Goal: Information Seeking & Learning: Learn about a topic

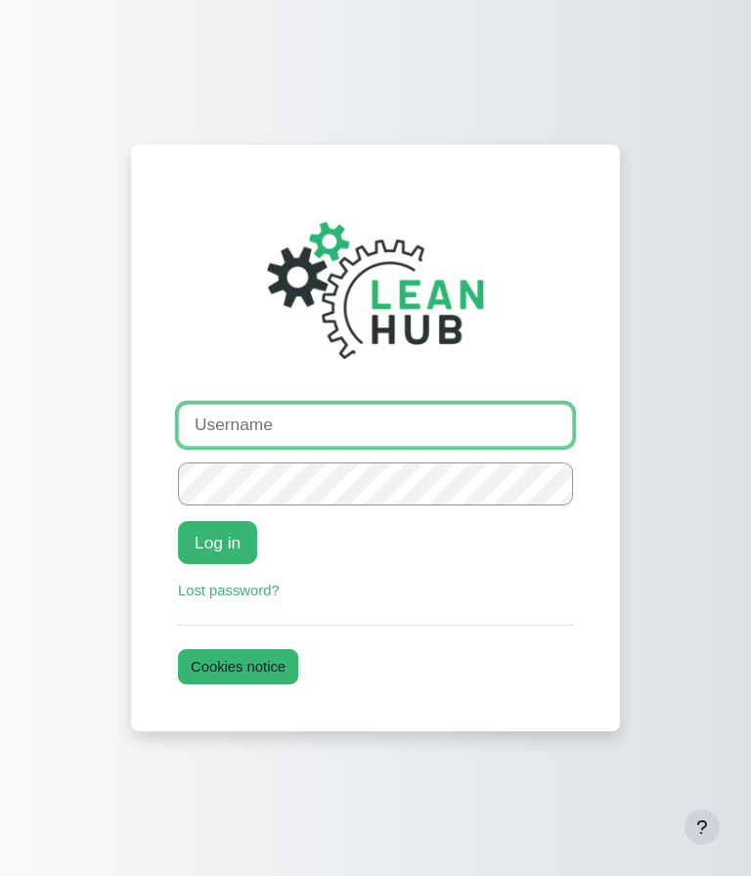
click at [400, 429] on input "Username" at bounding box center [375, 425] width 395 height 43
type input "johanna"
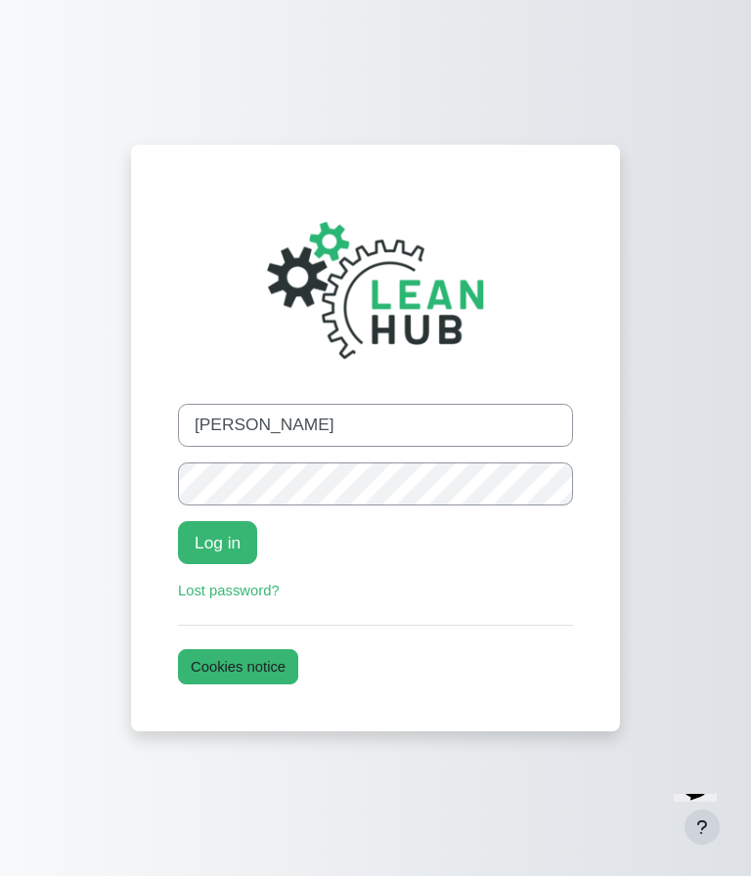
click at [230, 554] on button "Log in" at bounding box center [217, 542] width 79 height 43
click at [228, 536] on button "Log in" at bounding box center [217, 542] width 79 height 43
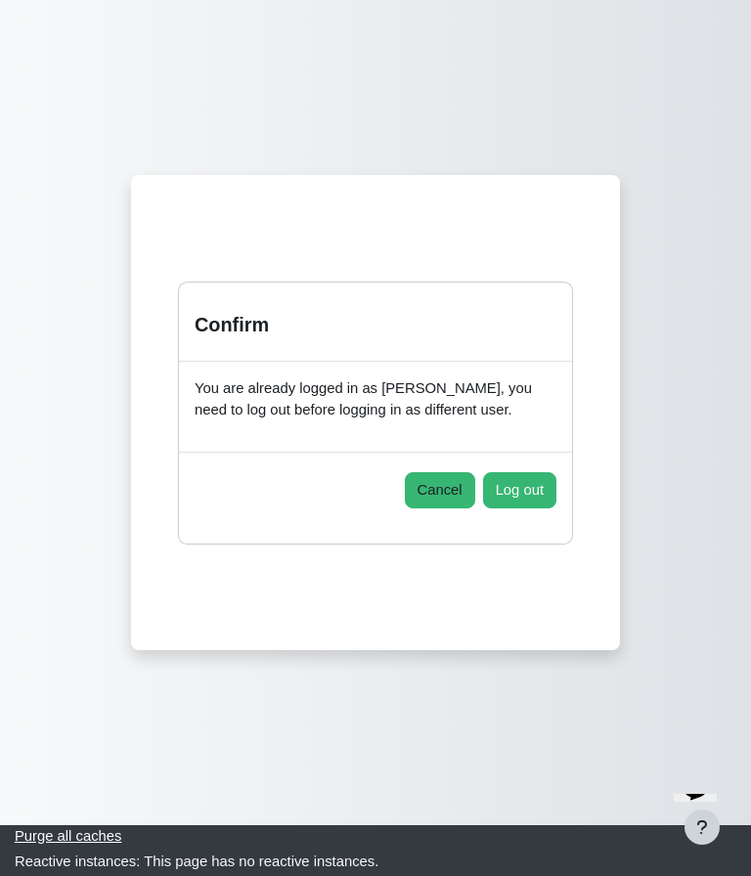
click at [453, 486] on button "Cancel" at bounding box center [440, 489] width 70 height 35
click at [532, 505] on button "Log out" at bounding box center [519, 489] width 73 height 35
click at [537, 484] on button "Log out" at bounding box center [519, 489] width 73 height 35
click at [527, 490] on button "Log out" at bounding box center [519, 489] width 73 height 35
click at [526, 493] on button "Log out" at bounding box center [519, 489] width 73 height 35
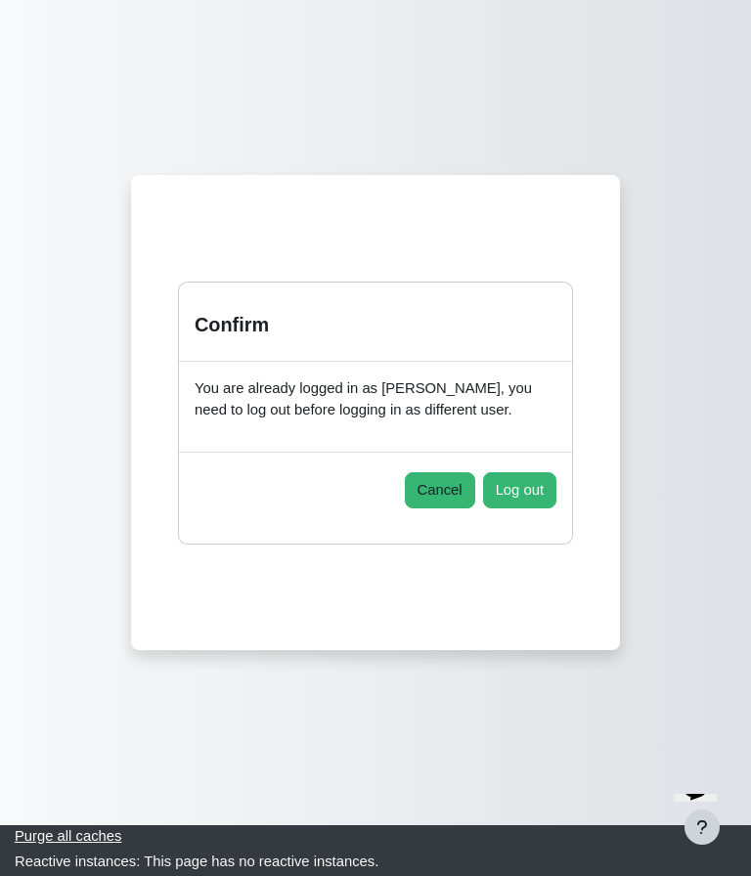
click at [525, 497] on button "Log out" at bounding box center [519, 489] width 73 height 35
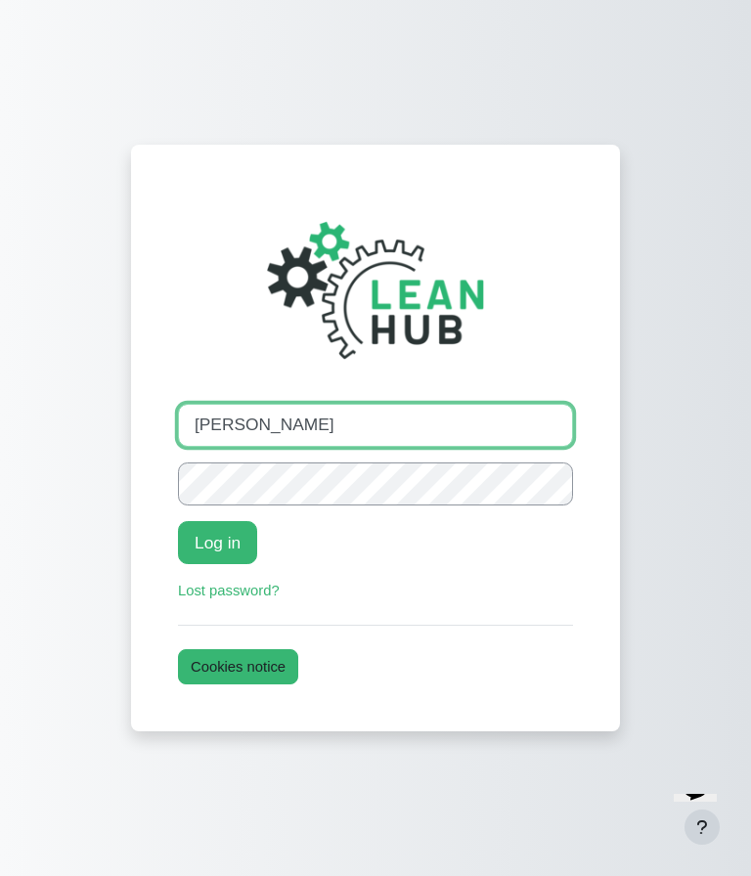
click at [458, 407] on input "johanna" at bounding box center [375, 425] width 395 height 43
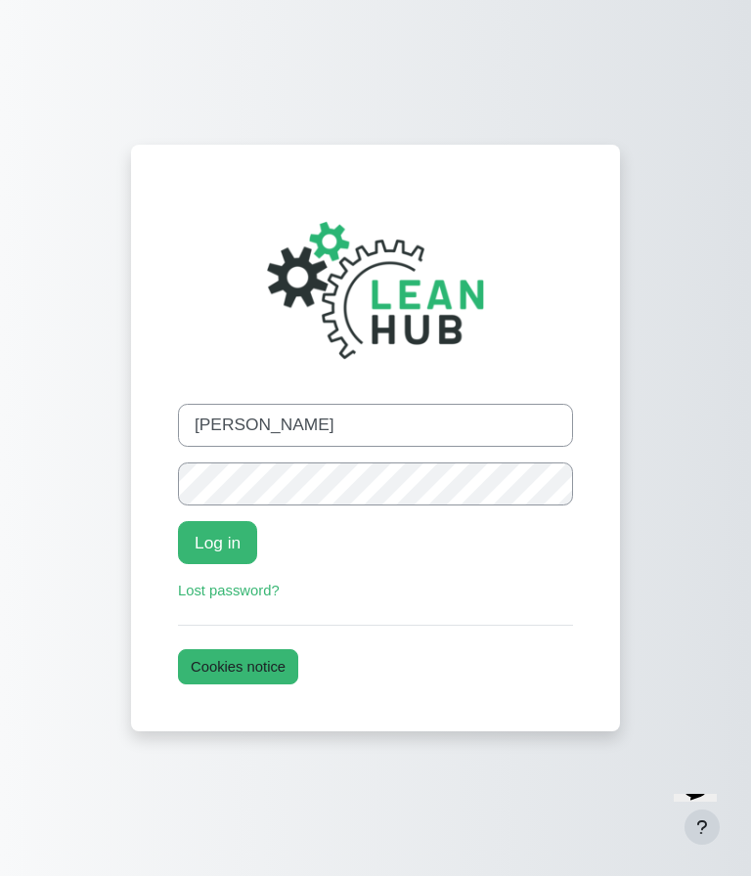
click at [227, 556] on button "Log in" at bounding box center [217, 542] width 79 height 43
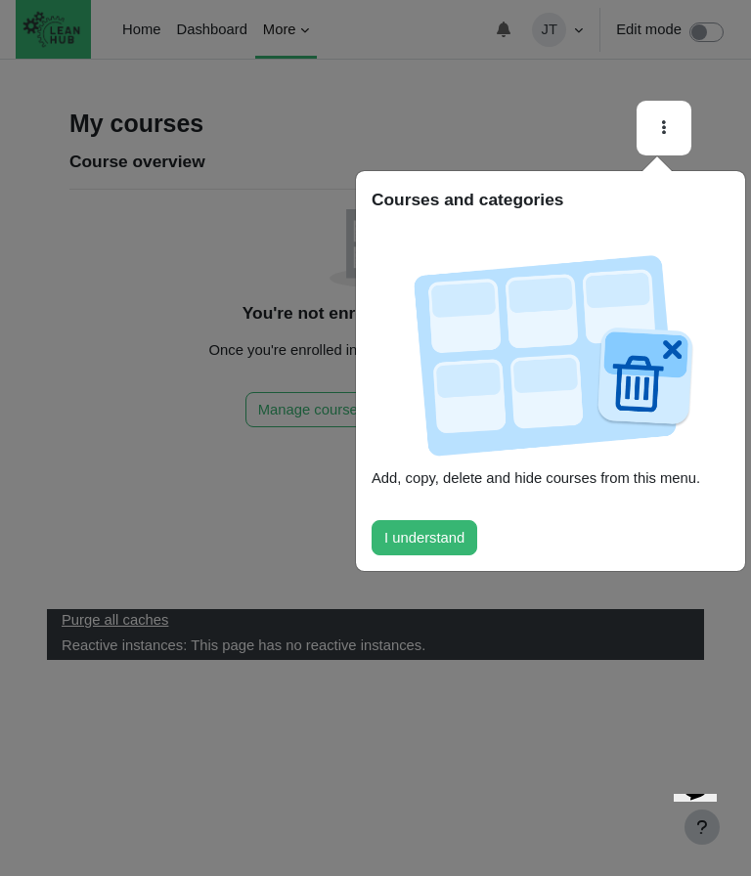
click at [434, 520] on button "I understand" at bounding box center [425, 537] width 106 height 35
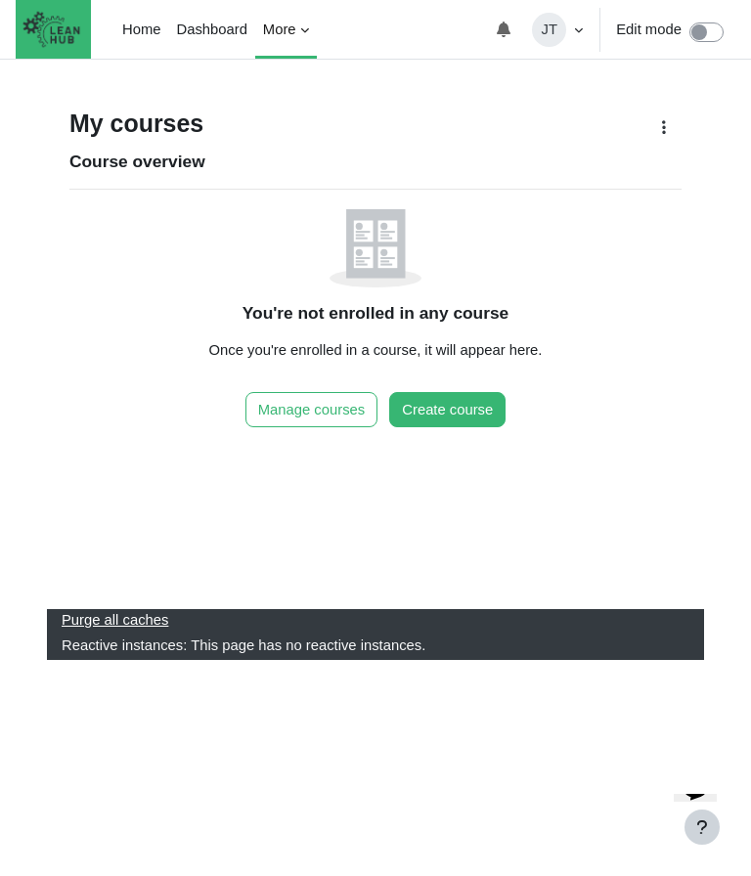
click at [321, 413] on button "Manage courses" at bounding box center [311, 409] width 132 height 35
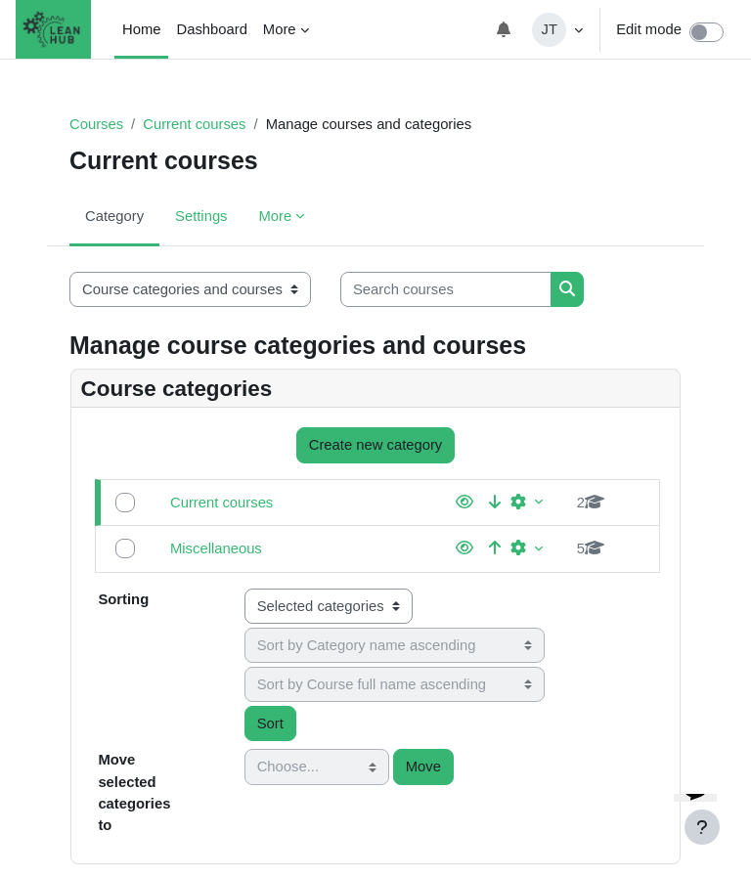
click at [138, 26] on link "Home" at bounding box center [141, 29] width 54 height 59
click at [94, 130] on link "Courses" at bounding box center [96, 124] width 54 height 16
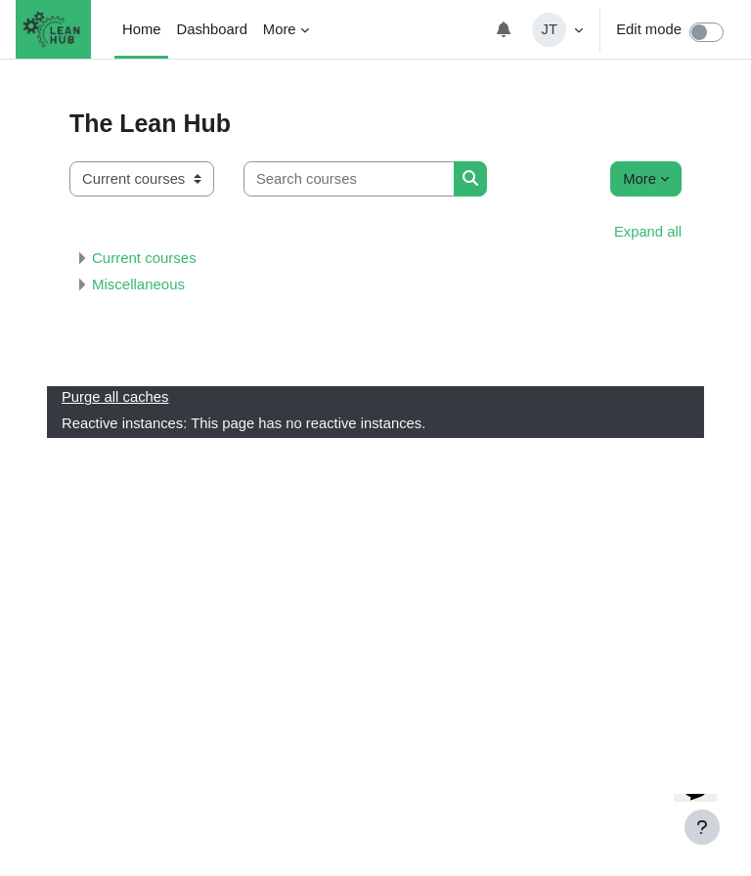
click at [185, 260] on link "Current courses" at bounding box center [144, 257] width 105 height 17
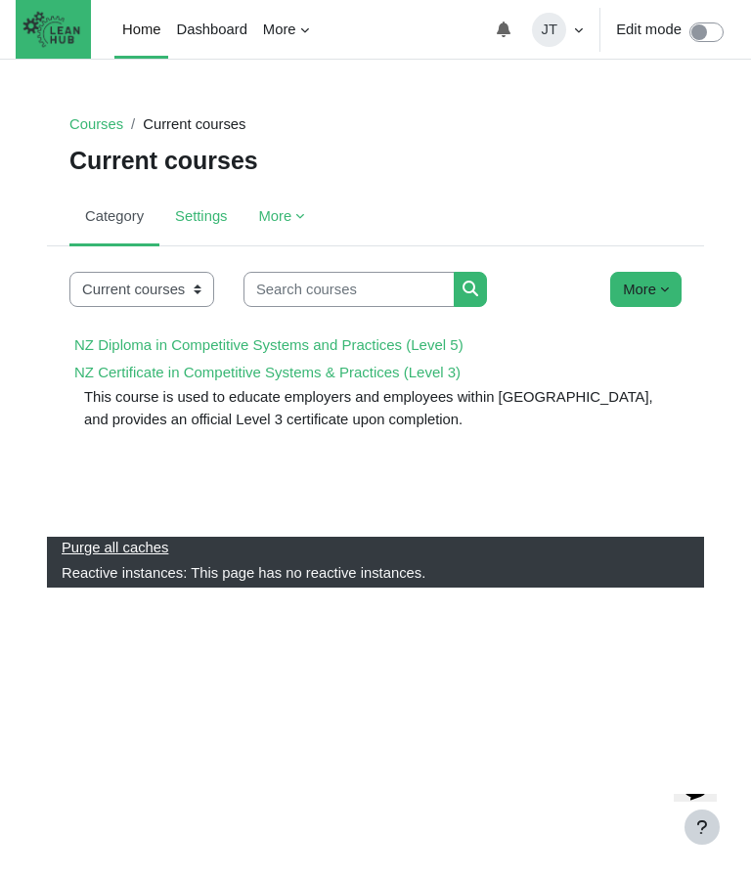
click at [449, 368] on link "NZ Certificate in Competitive Systems & Practices (Level 3)" at bounding box center [267, 372] width 386 height 17
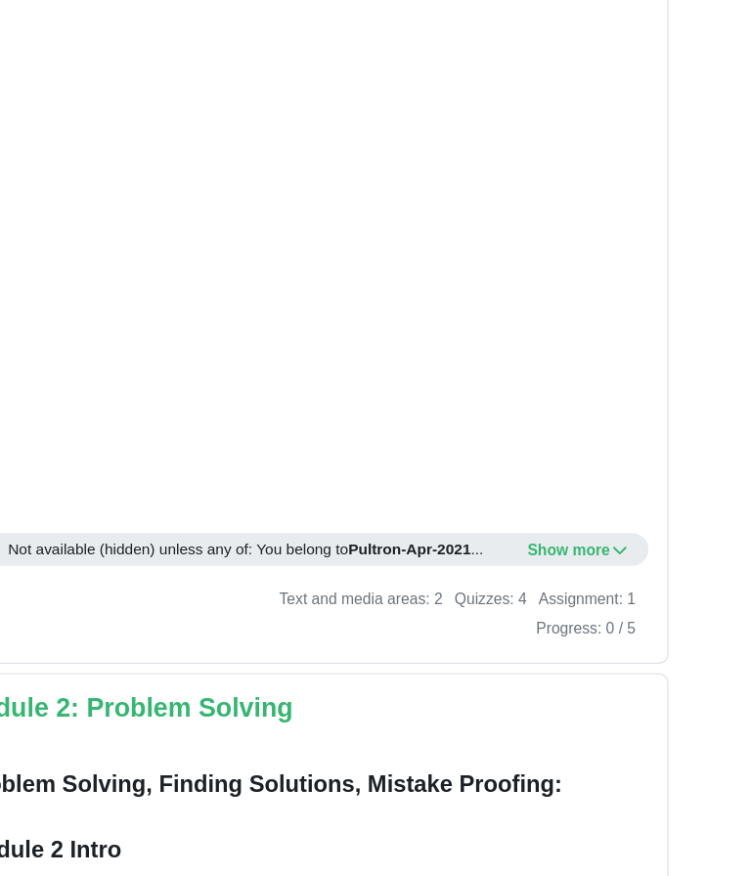
scroll to position [1051, 0]
click at [633, 527] on icon "Content" at bounding box center [641, 535] width 16 height 16
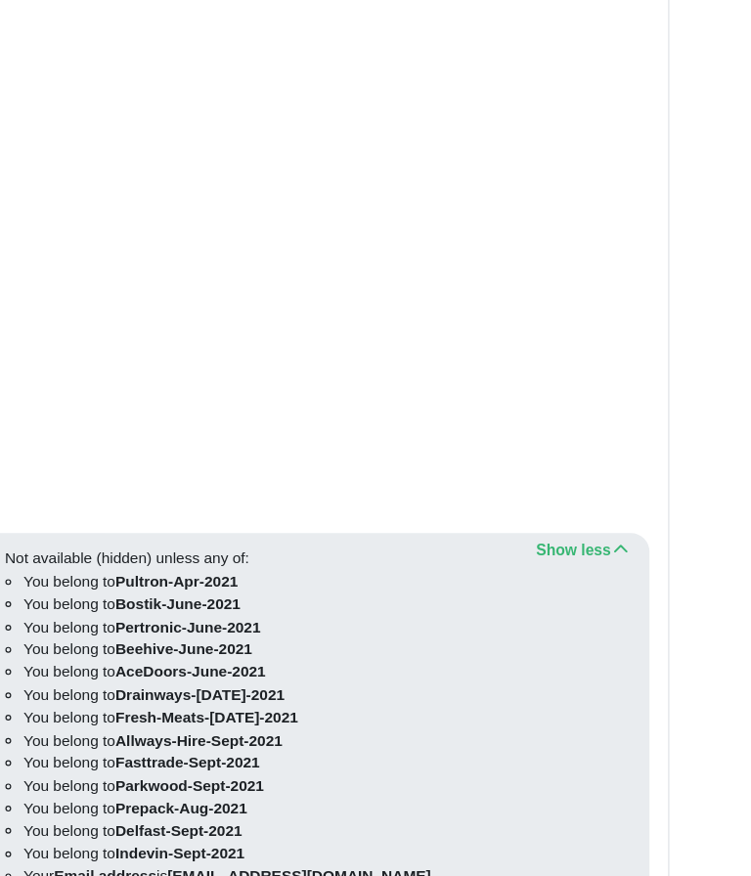
click at [633, 527] on icon "Content" at bounding box center [641, 535] width 16 height 16
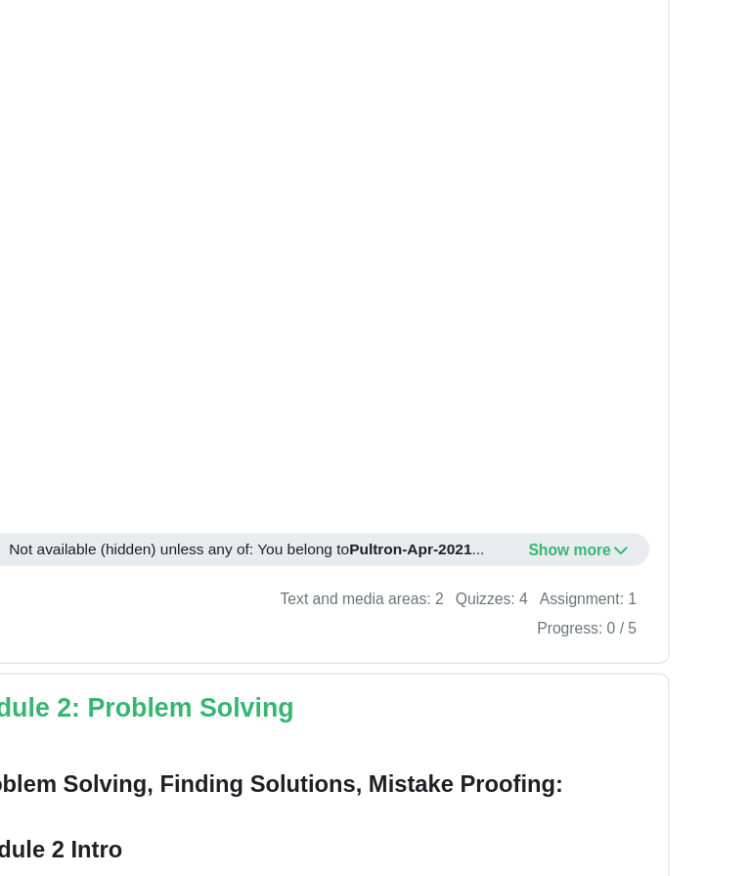
click at [633, 527] on icon "Content" at bounding box center [641, 535] width 16 height 16
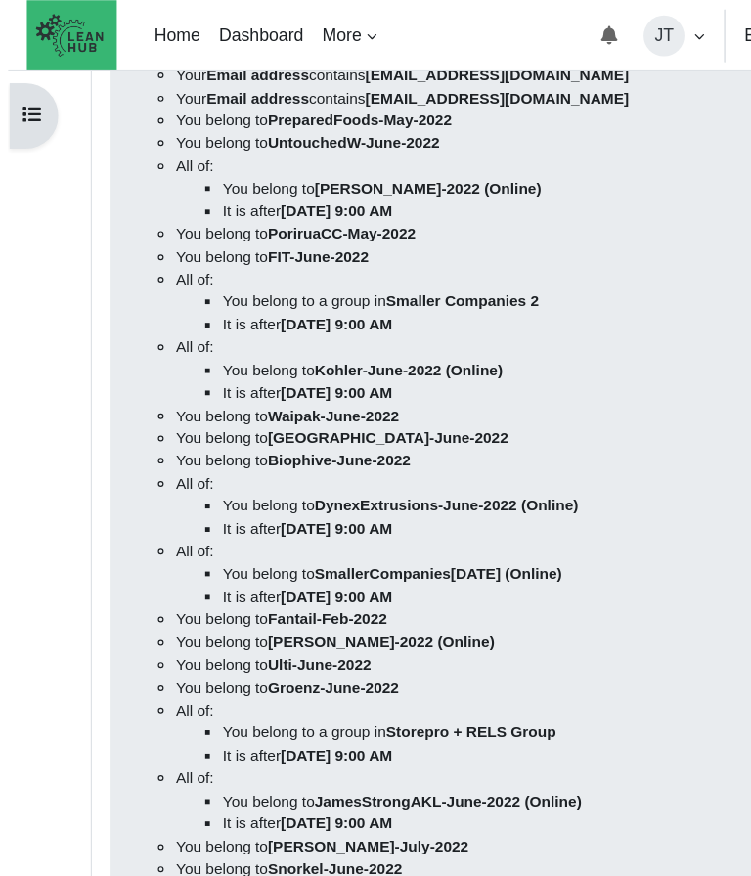
scroll to position [2417, 0]
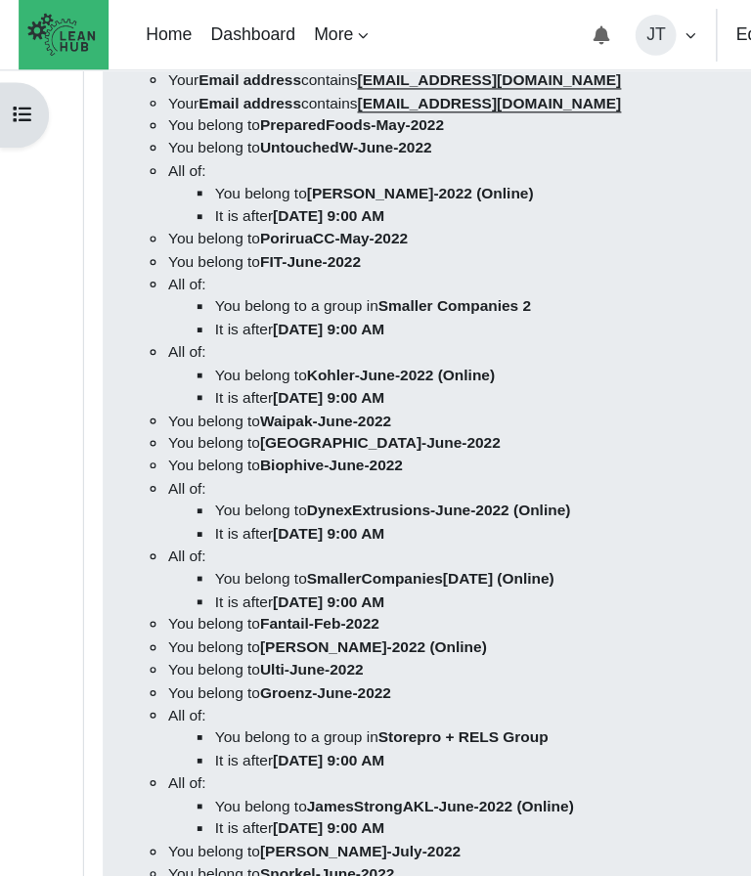
click at [40, 105] on button "Open course index" at bounding box center [20, 96] width 41 height 55
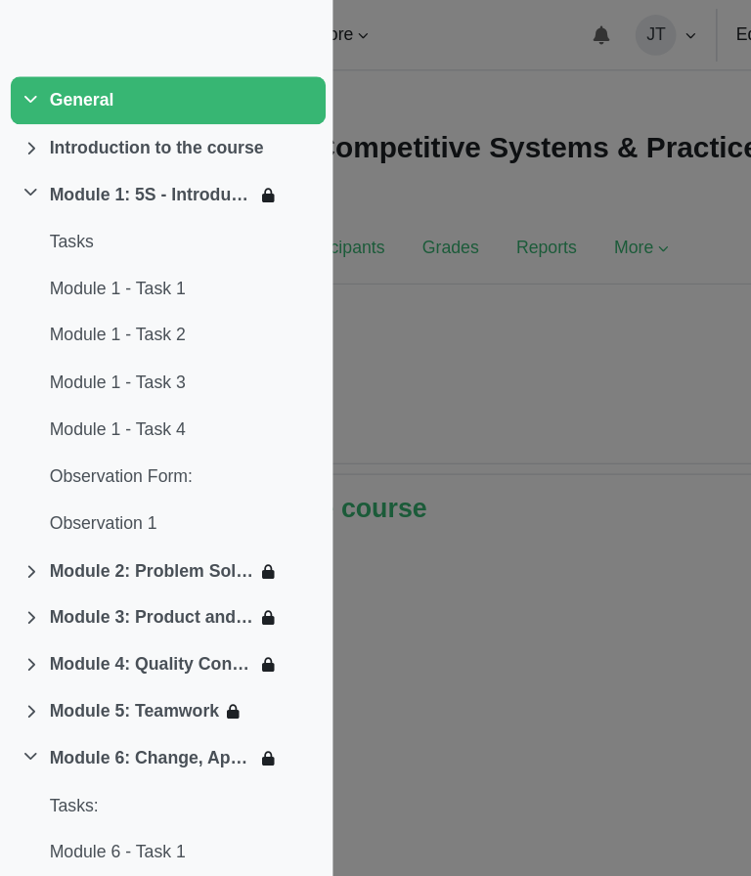
scroll to position [0, 0]
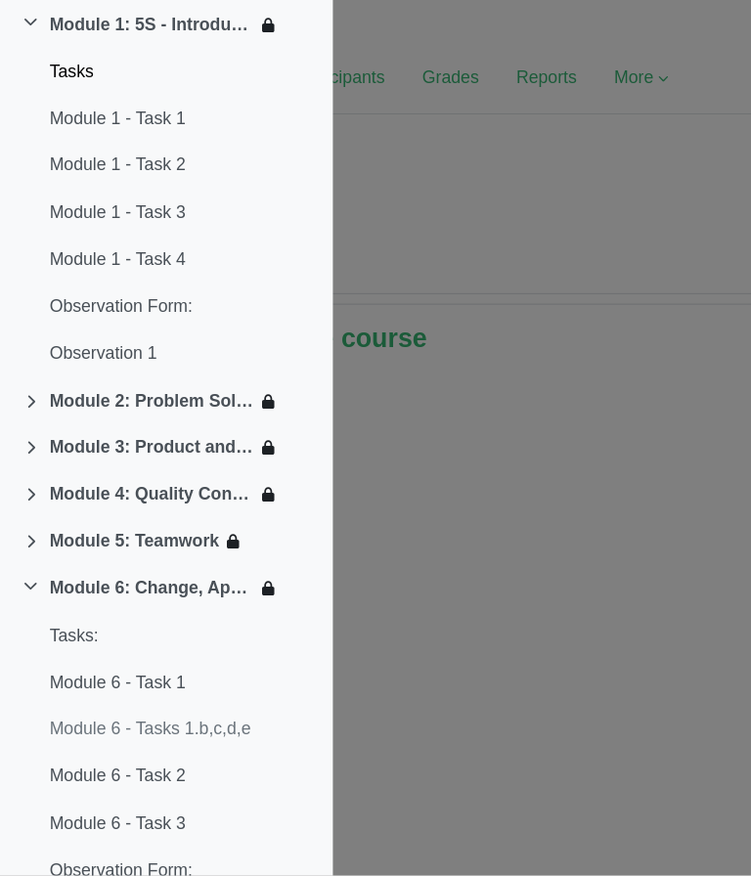
click at [57, 192] on link "Tasks" at bounding box center [59, 203] width 37 height 22
click at [74, 192] on link "Tasks" at bounding box center [59, 203] width 37 height 22
click at [81, 231] on link "Module 1 - Task 1" at bounding box center [98, 242] width 114 height 22
click at [101, 231] on link "Module 1 - Task 1" at bounding box center [98, 242] width 114 height 22
click at [627, 241] on div at bounding box center [375, 438] width 751 height 876
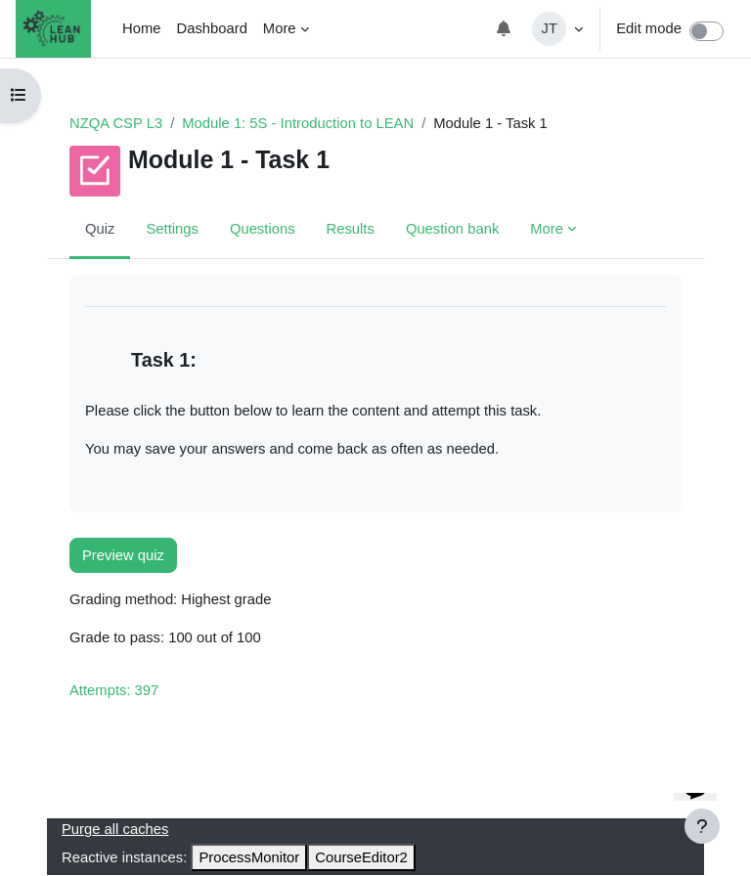
click at [124, 555] on button "Preview quiz" at bounding box center [123, 556] width 108 height 35
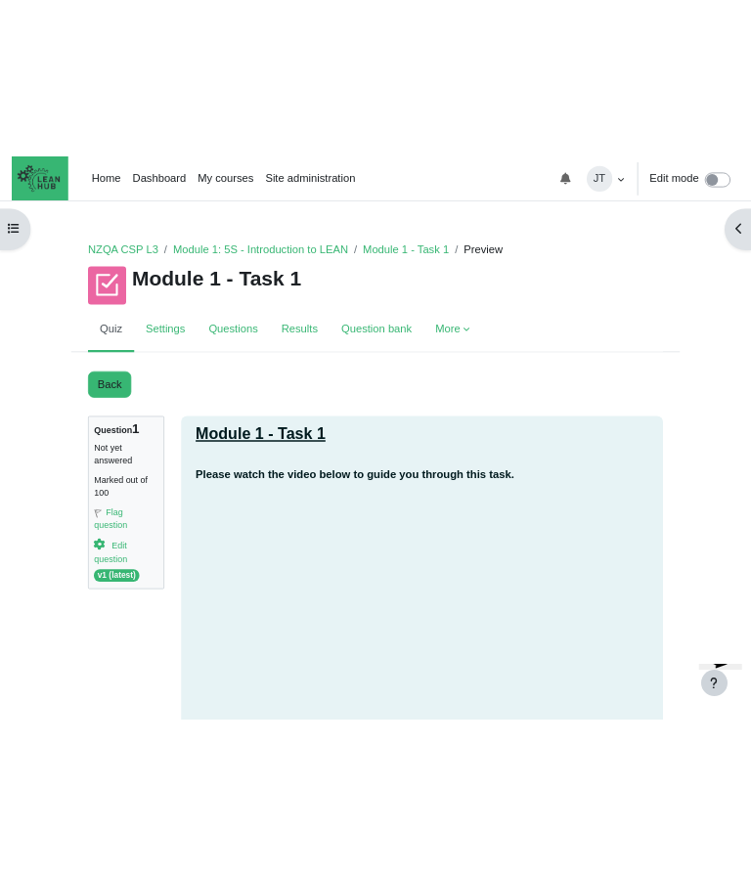
scroll to position [155, 0]
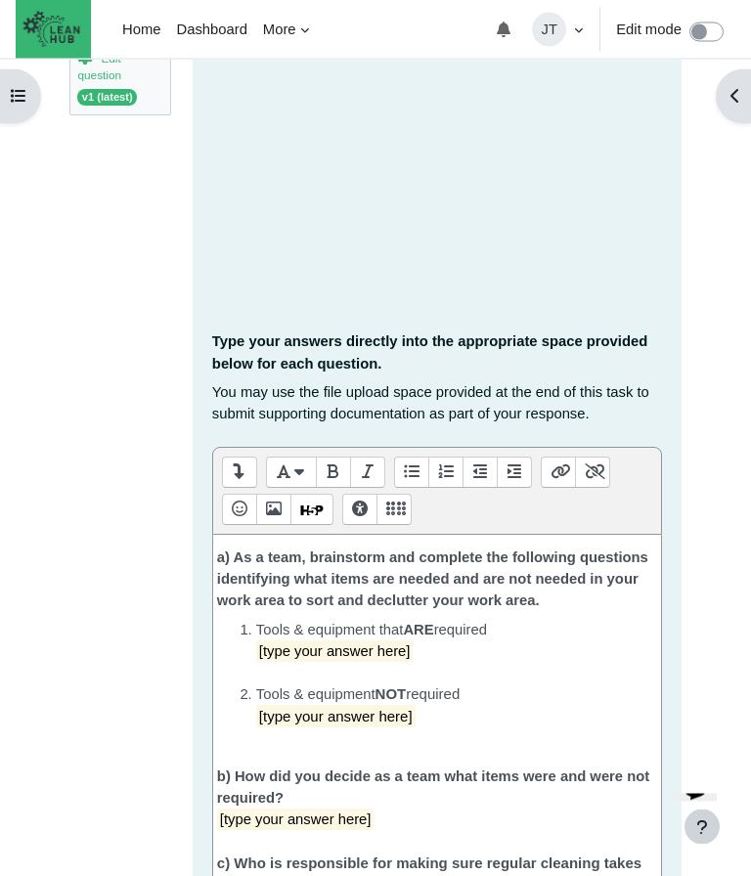
scroll to position [454, 0]
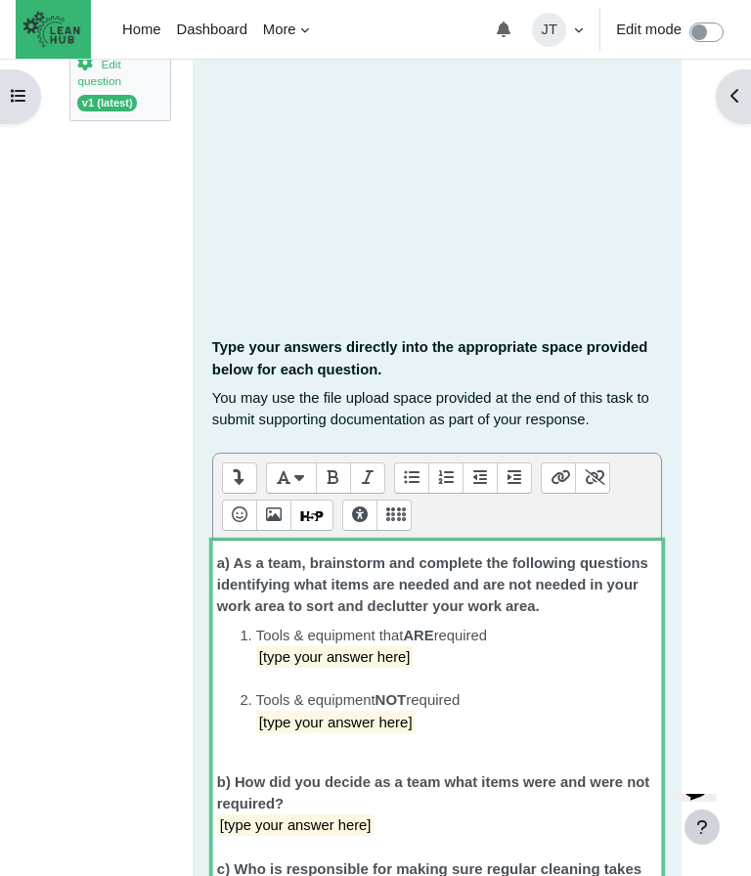
click at [293, 658] on mark "[type your answer here]" at bounding box center [334, 657] width 157 height 22
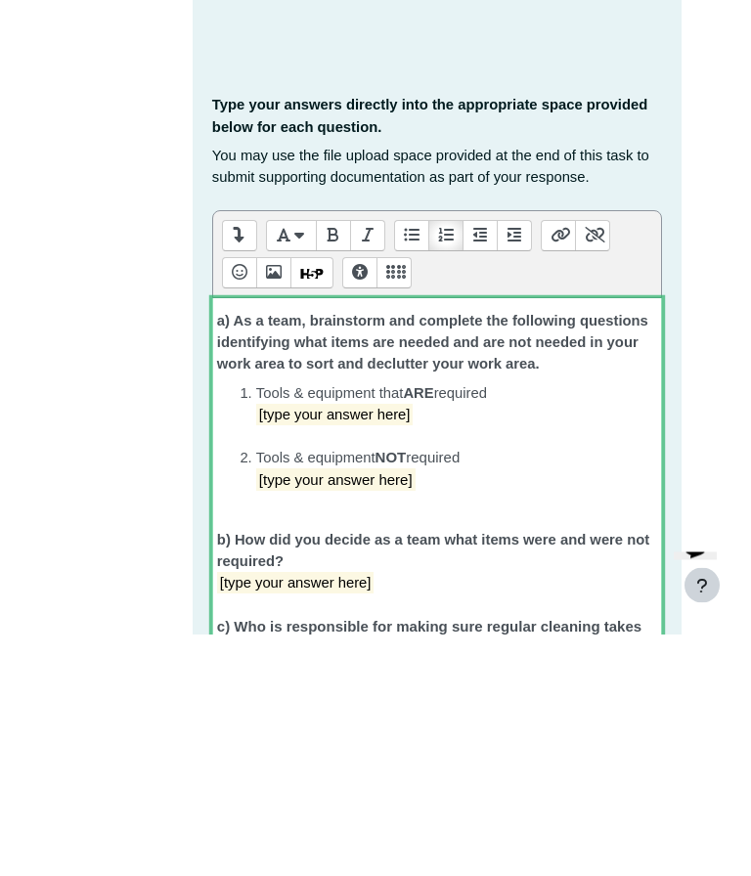
click at [267, 646] on mark "[type your answer here]" at bounding box center [334, 657] width 157 height 22
click at [408, 646] on mark "[Ctype your answer here]" at bounding box center [339, 657] width 167 height 22
click at [400, 711] on mark "[type your answer here]" at bounding box center [335, 722] width 159 height 22
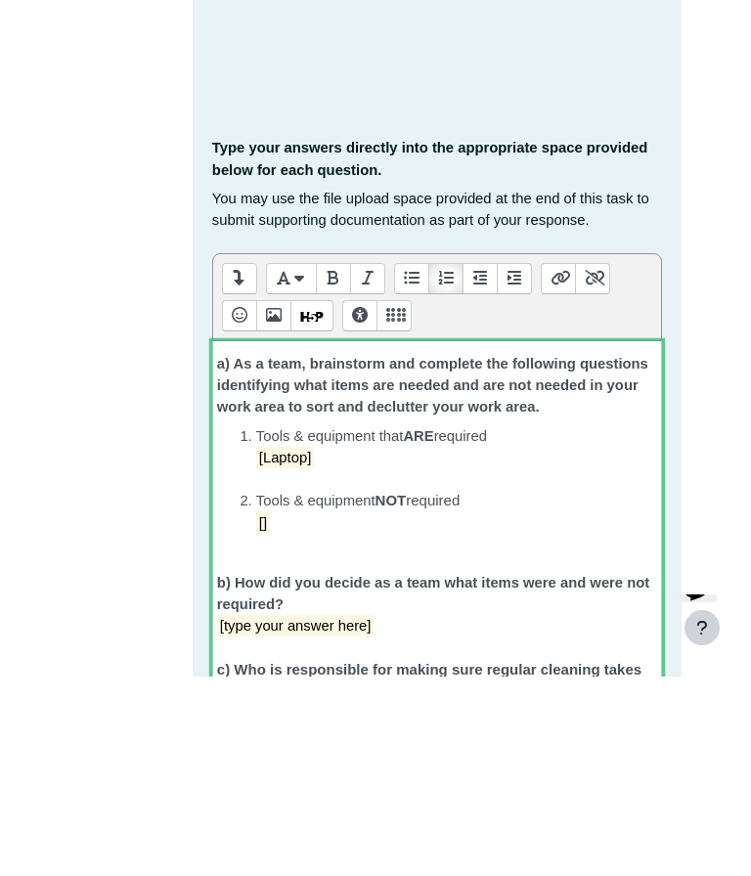
scroll to position [439, 0]
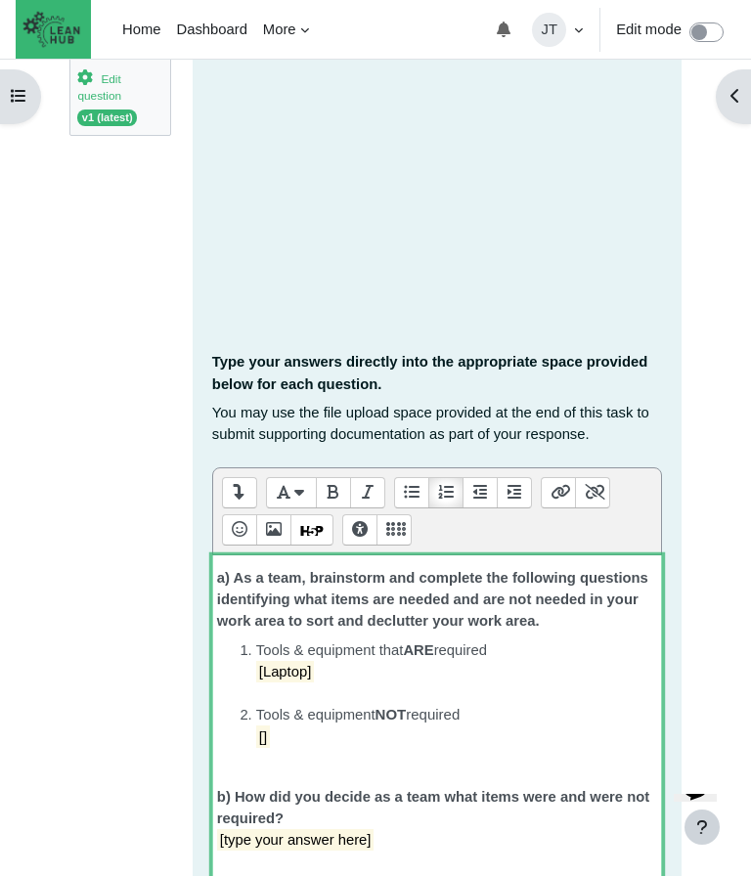
click at [269, 739] on mark "[]" at bounding box center [263, 736] width 14 height 22
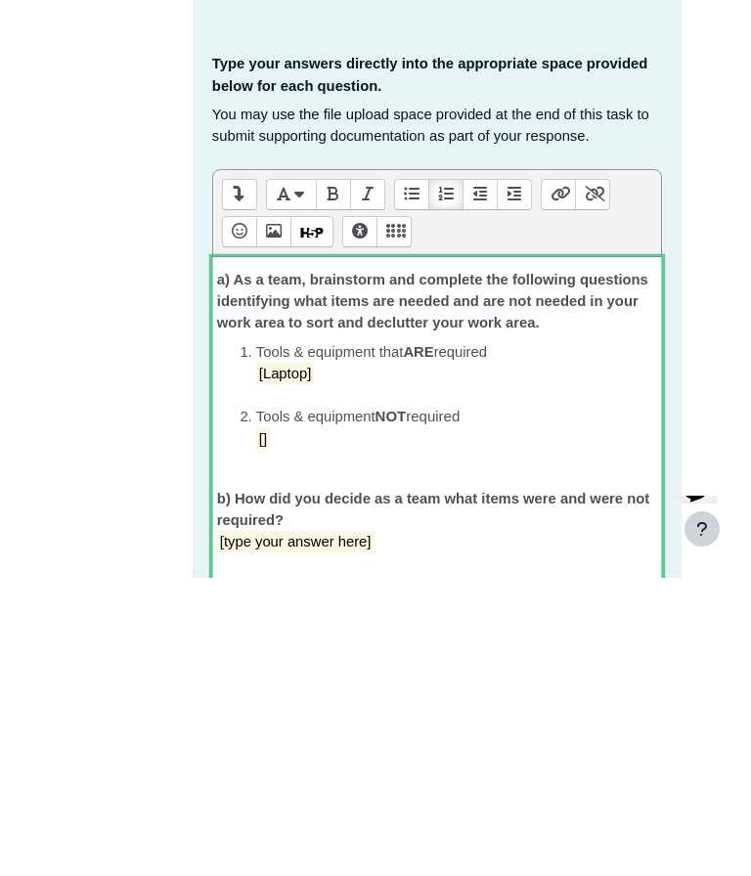
click at [286, 704] on li "Tools & equipment NOT required []" at bounding box center [456, 737] width 401 height 66
click at [262, 704] on li "Tools & equipment NOT required []" at bounding box center [456, 737] width 401 height 66
click at [268, 725] on mark "[]" at bounding box center [263, 736] width 14 height 22
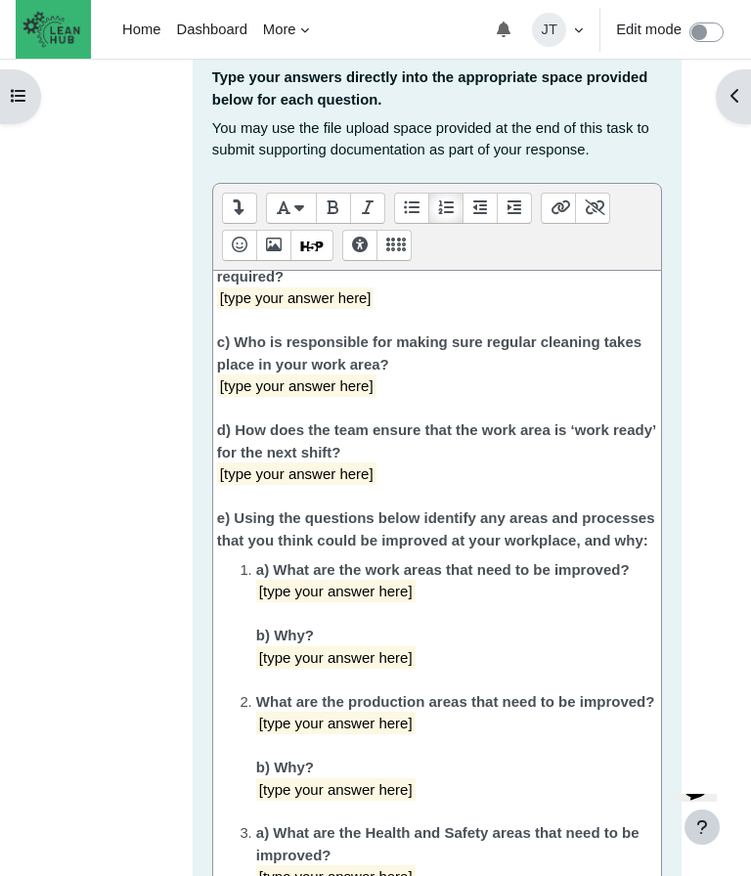
scroll to position [254, 0]
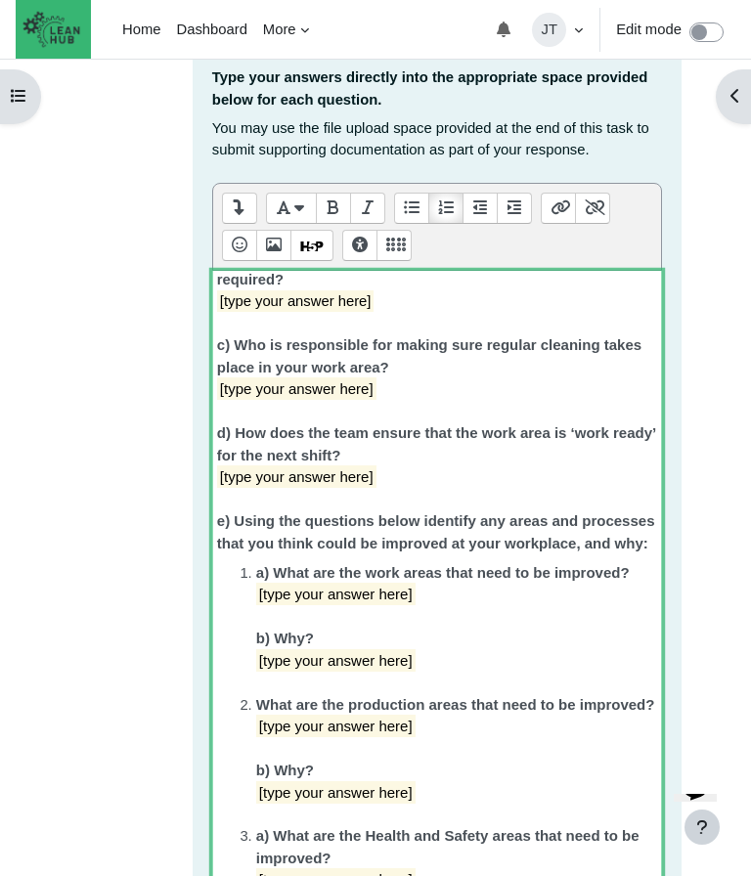
click at [235, 377] on mark "[type your answer here]" at bounding box center [296, 388] width 159 height 22
click at [373, 378] on mark "[type your answer here]" at bounding box center [296, 389] width 159 height 22
click at [365, 378] on mark "[type your answer here]" at bounding box center [296, 389] width 159 height 22
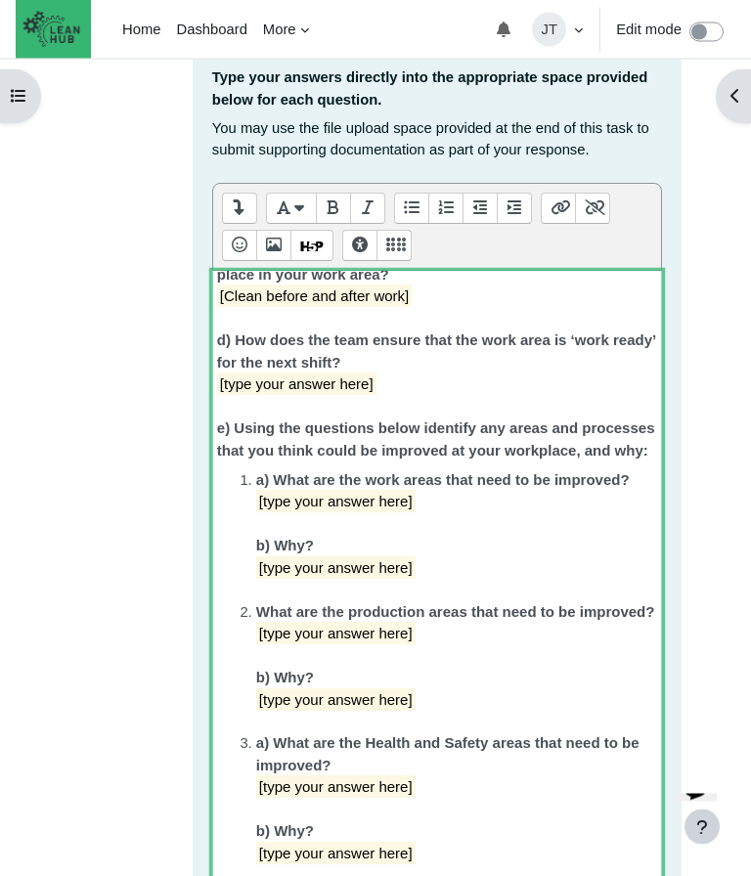
scroll to position [369, 0]
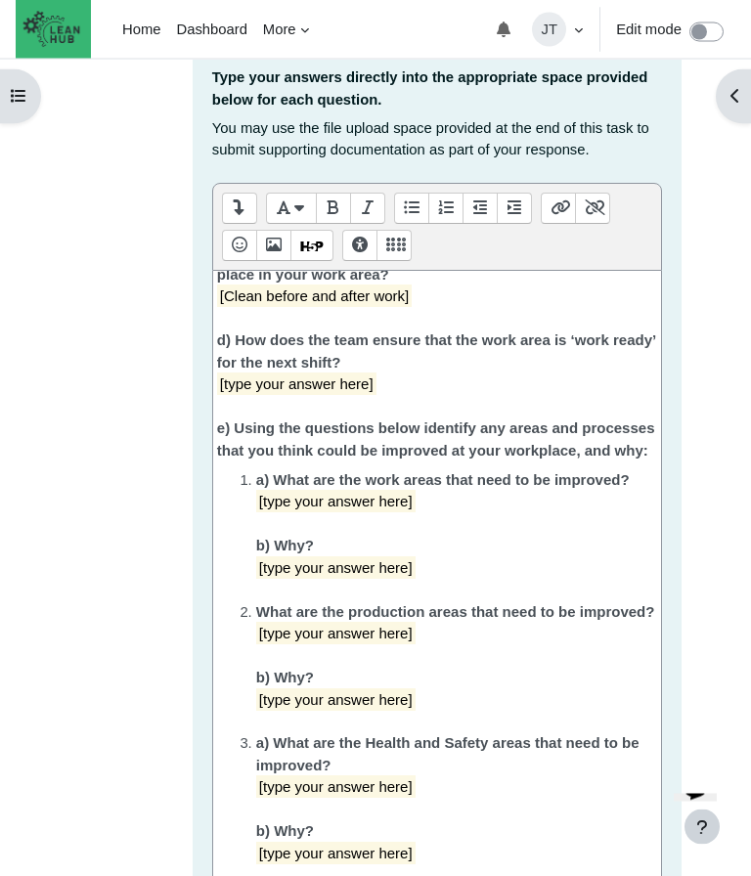
click at [731, 436] on div "Open course index Open block drawer NZQA CSP L3 Module 1: 5S - Introduction to …" at bounding box center [375, 433] width 751 height 2195
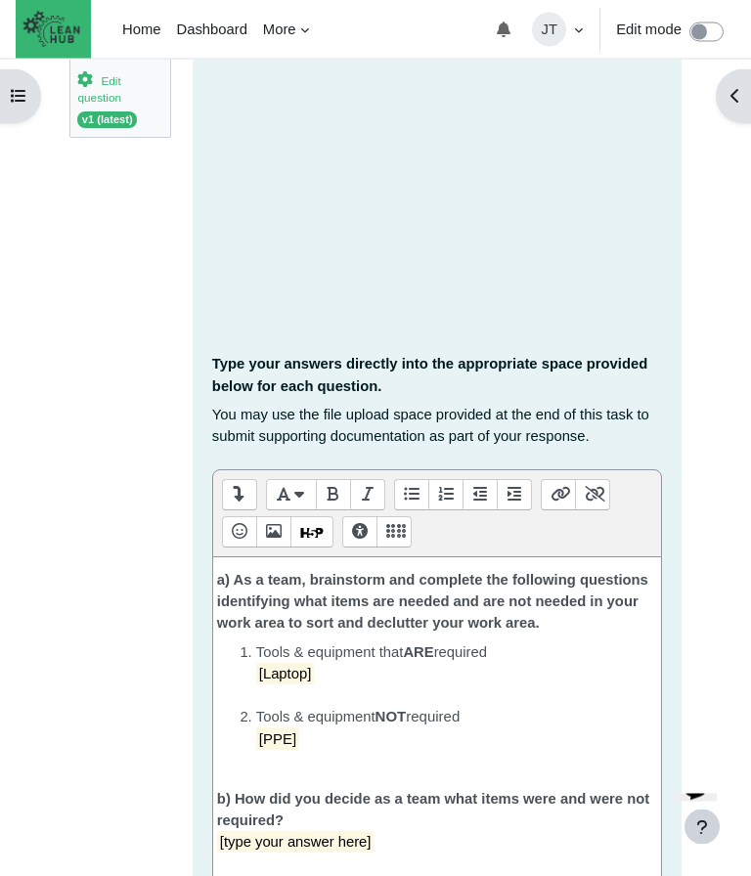
scroll to position [437, 0]
click at [698, 343] on div "Open course index Open block drawer NZQA CSP L3 Module 1: 5S - Introduction to …" at bounding box center [375, 670] width 657 height 2051
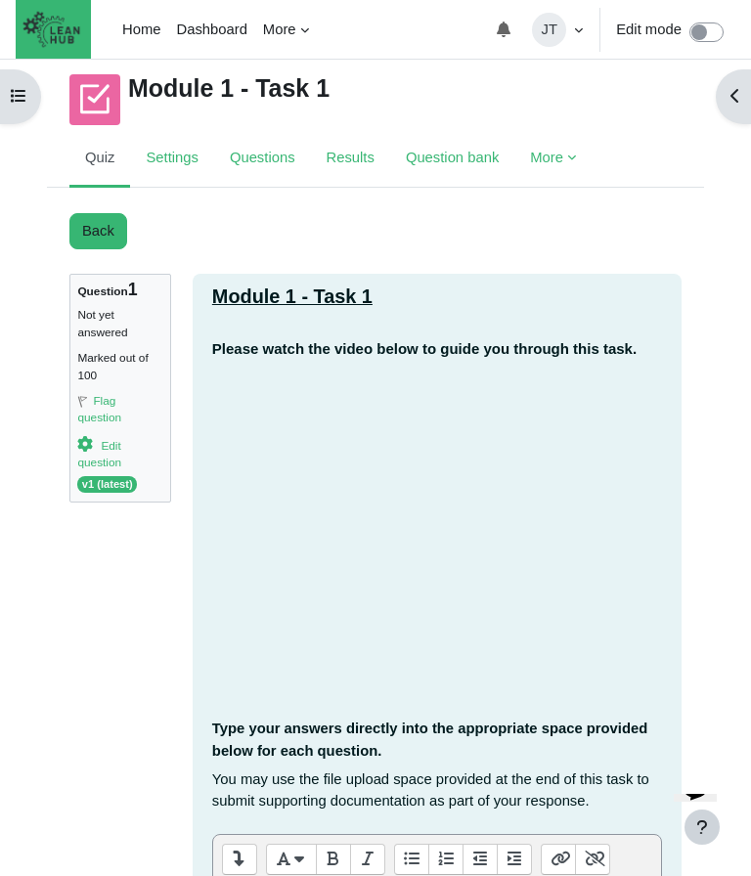
scroll to position [70, 0]
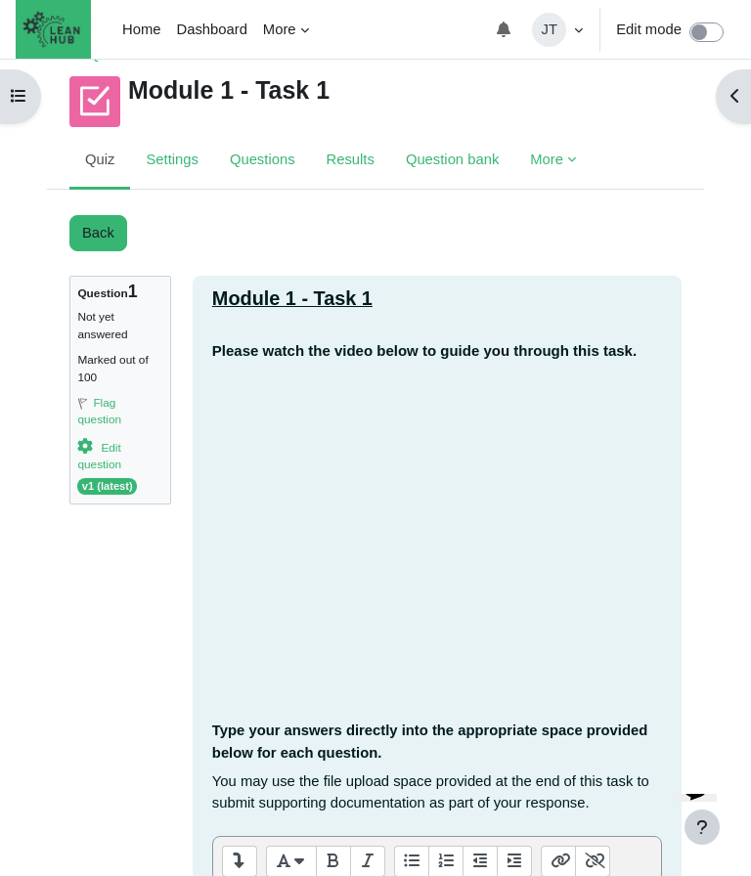
click at [88, 235] on link "Back" at bounding box center [98, 232] width 58 height 35
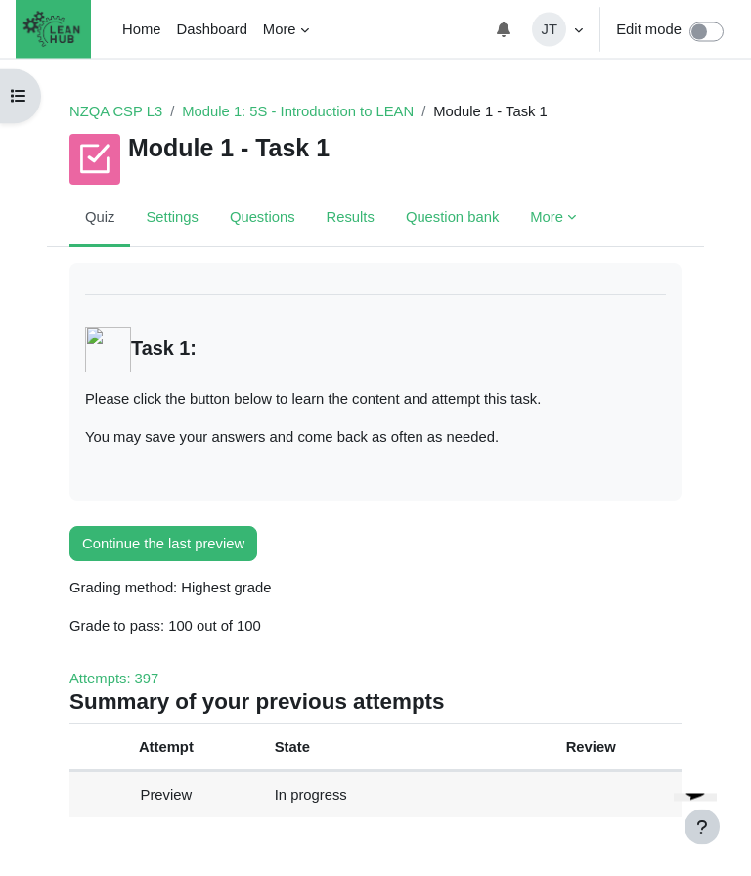
scroll to position [13, 0]
click at [278, 213] on link "Questions" at bounding box center [262, 218] width 97 height 59
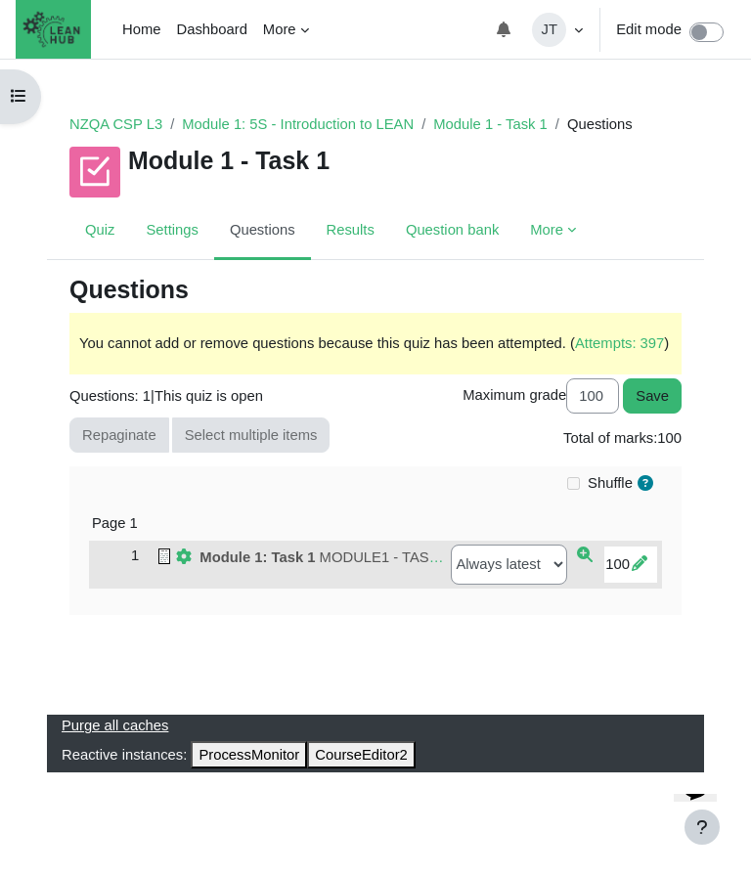
click at [247, 565] on span "Module 1: Task 1" at bounding box center [256, 557] width 115 height 16
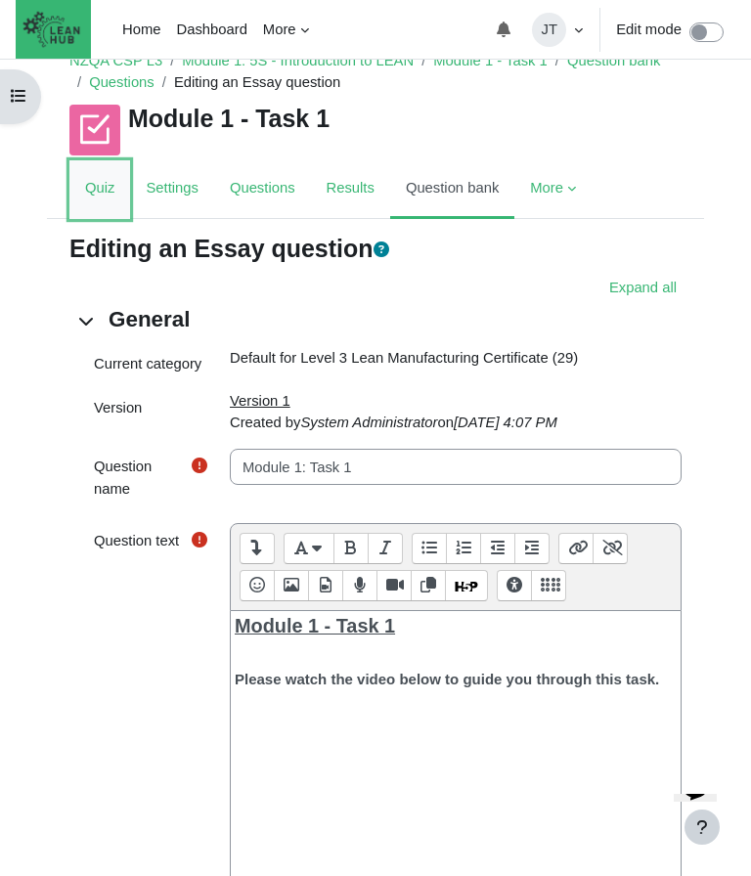
click at [104, 179] on link "Quiz" at bounding box center [99, 189] width 61 height 59
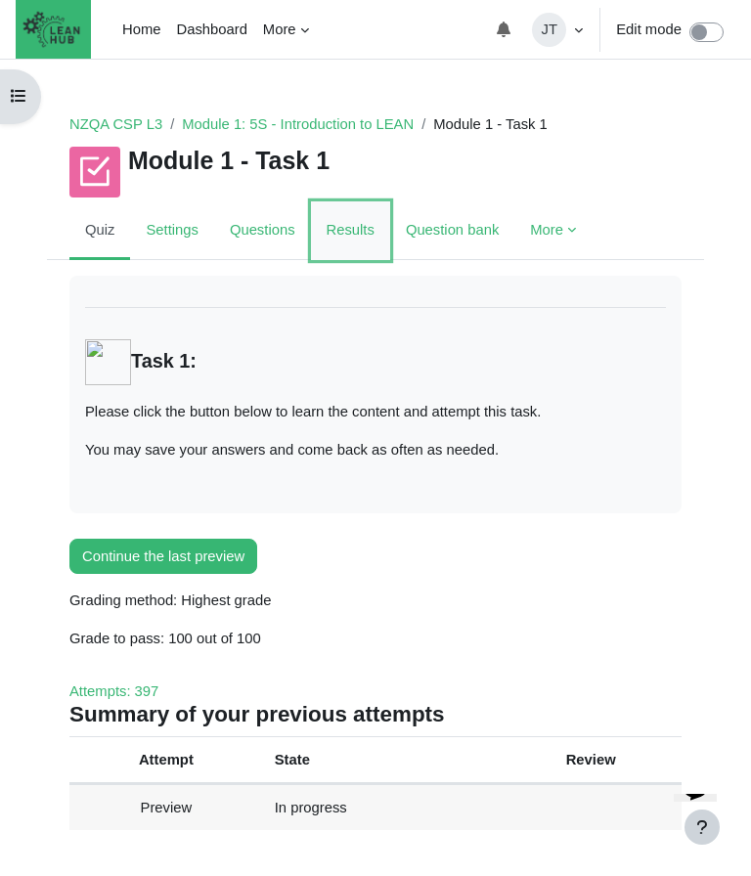
click at [358, 234] on link "Results" at bounding box center [350, 230] width 79 height 59
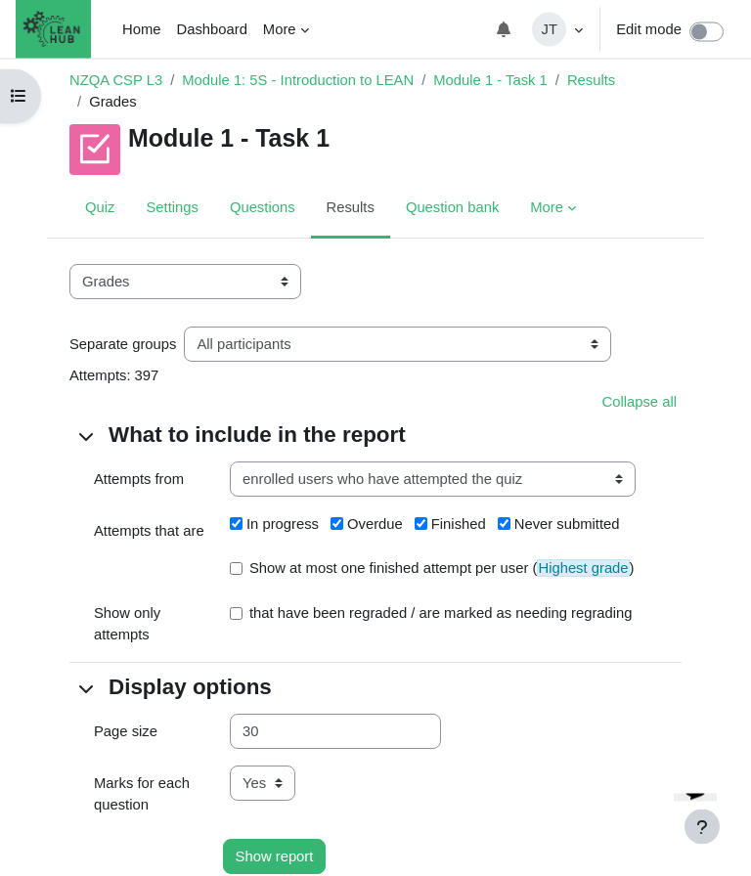
scroll to position [17, 0]
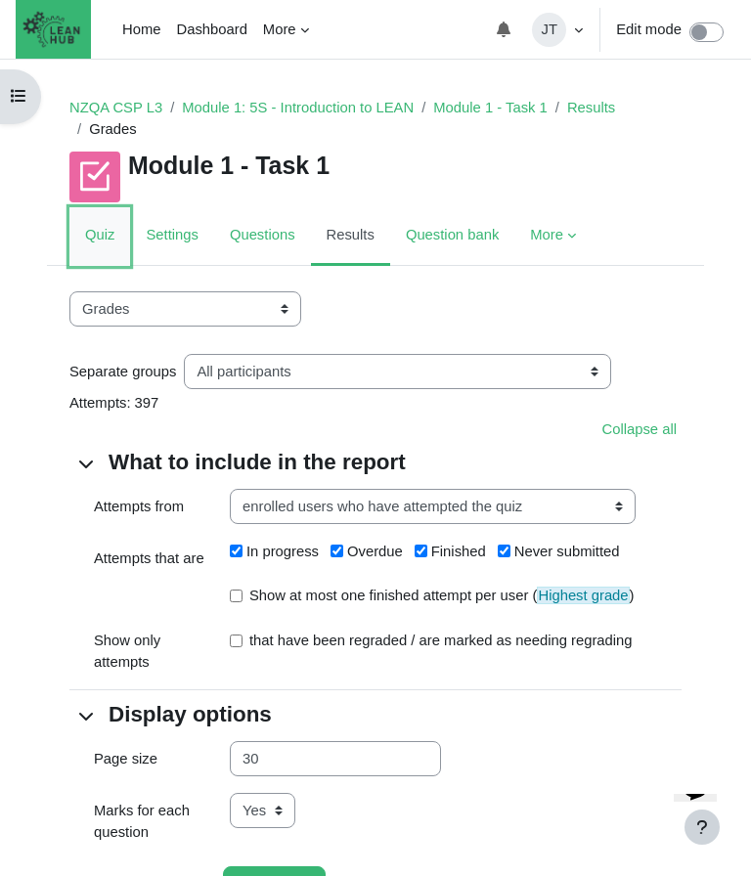
click at [108, 239] on link "Quiz" at bounding box center [99, 236] width 61 height 59
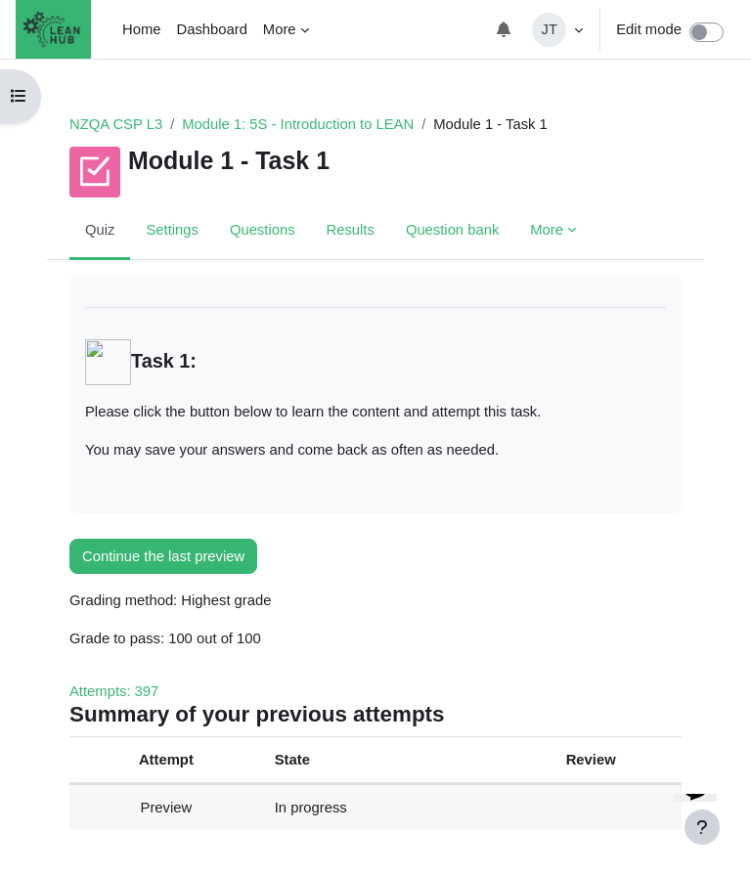
click at [337, 144] on div "Module 1 - Task 1" at bounding box center [375, 172] width 612 height 59
click at [298, 132] on link "Module 1: 5S - Introduction to LEAN" at bounding box center [298, 124] width 232 height 16
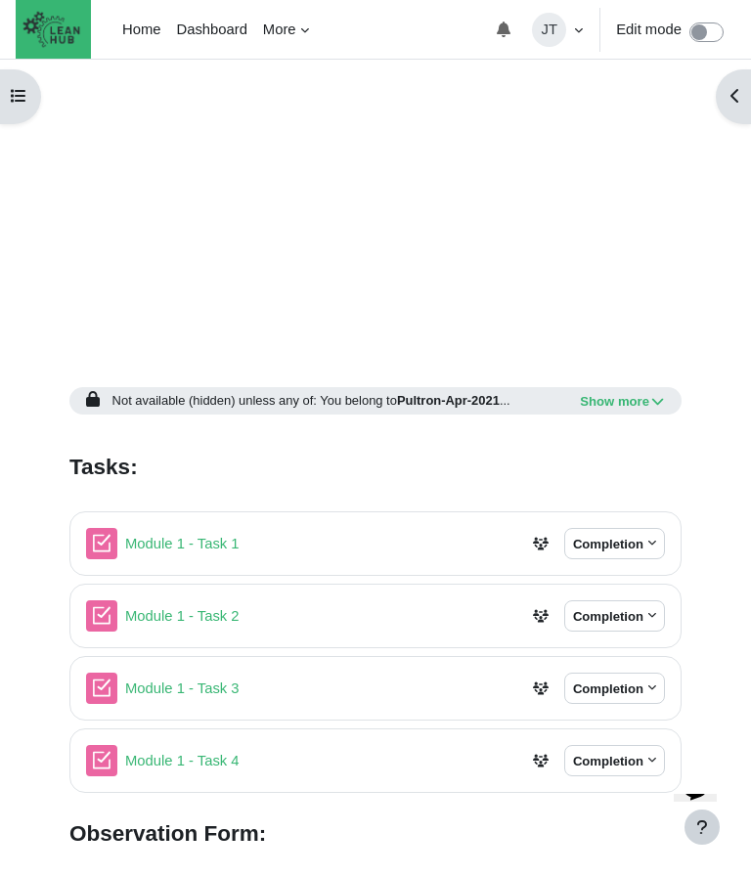
scroll to position [760, 0]
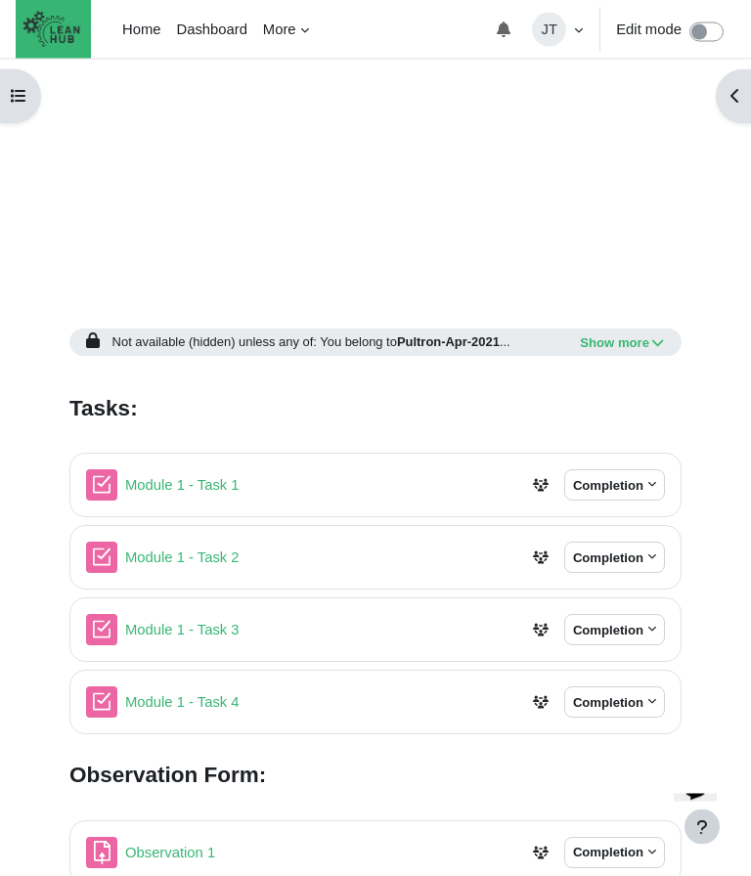
click at [642, 487] on button "Completion" at bounding box center [614, 485] width 101 height 31
click at [731, 504] on div "Open course index Open block drawer NZ Certificate in Competitive Systems & Pra…" at bounding box center [375, 173] width 751 height 1750
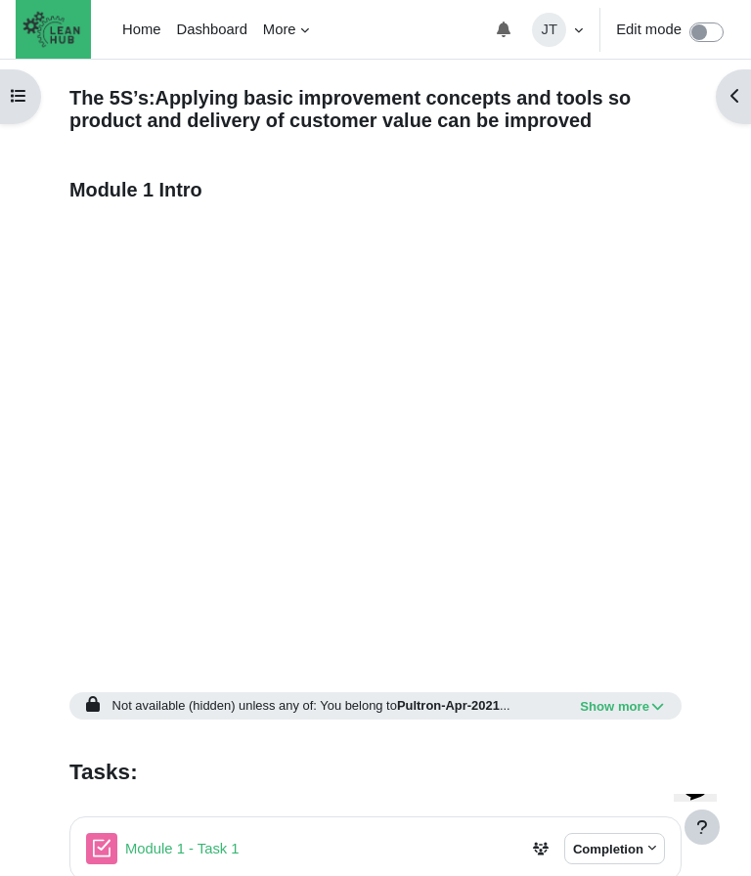
scroll to position [390, 0]
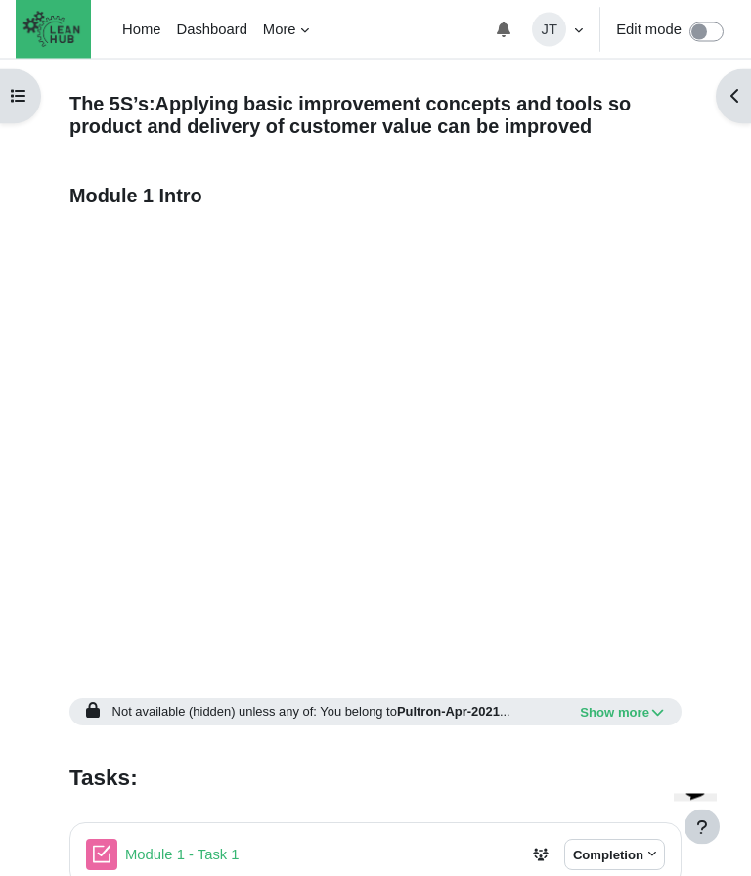
click at [706, 26] on input "Edit mode" at bounding box center [712, 29] width 46 height 21
checkbox input "true"
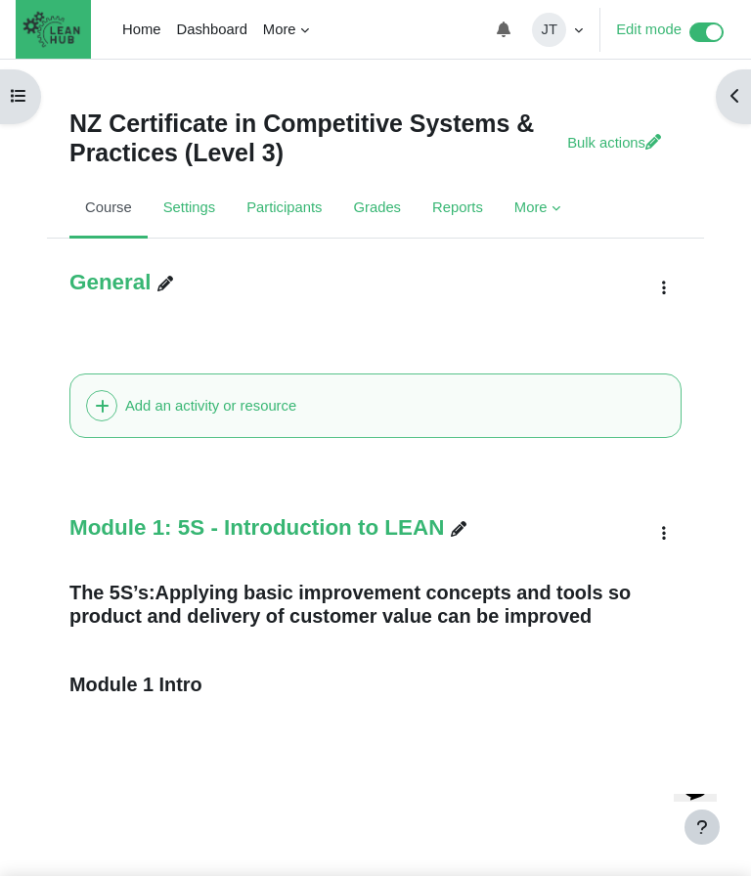
scroll to position [5, 0]
click at [708, 28] on input "Edit mode" at bounding box center [712, 29] width 46 height 21
checkbox input "false"
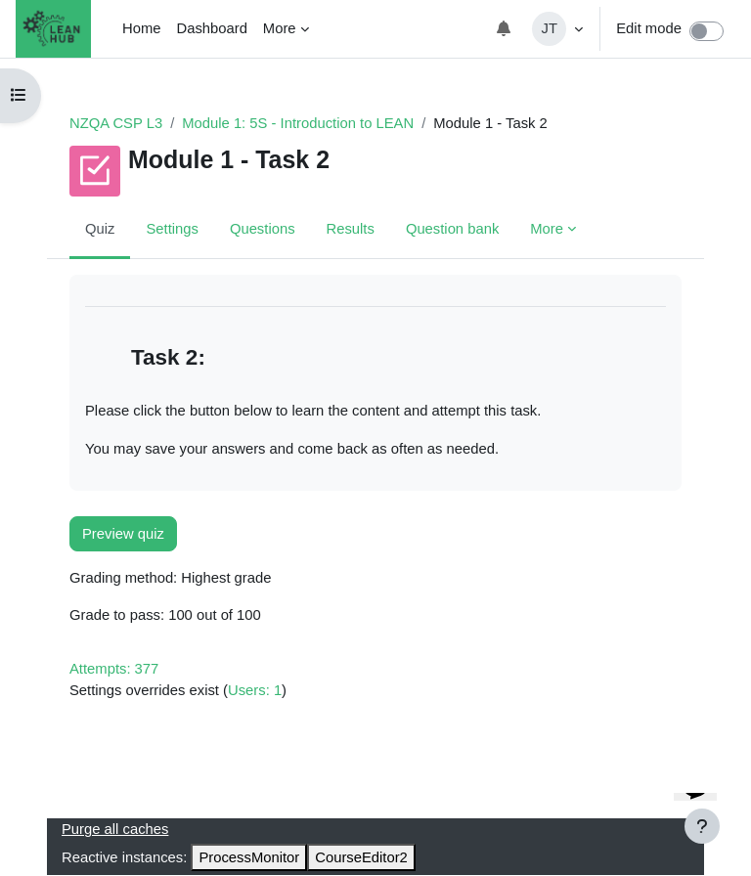
click at [144, 533] on button "Preview quiz" at bounding box center [123, 534] width 108 height 35
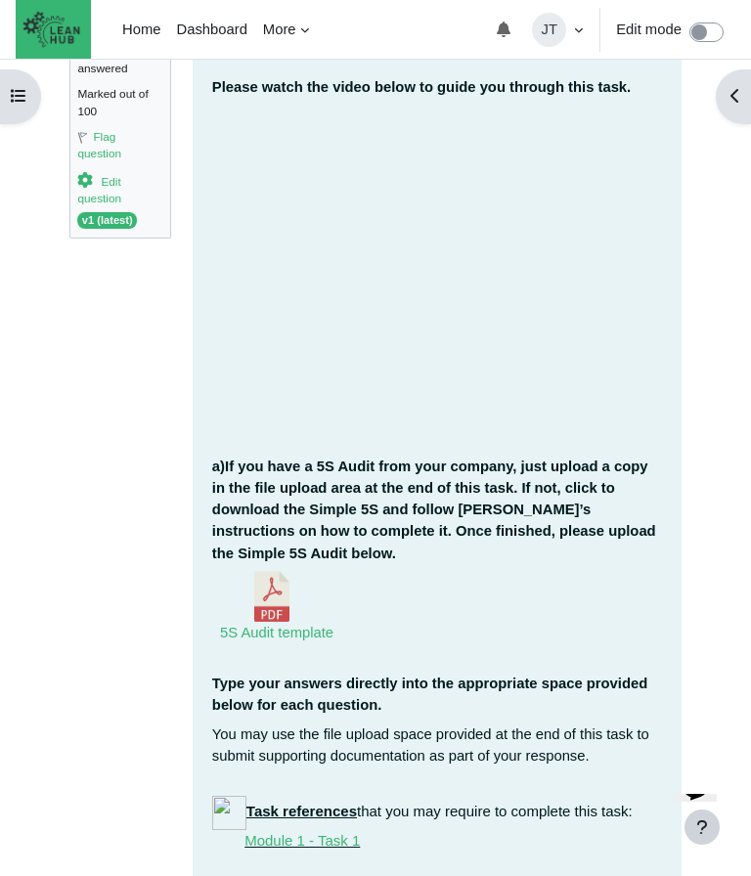
scroll to position [335, 0]
